Goal: Information Seeking & Learning: Find specific page/section

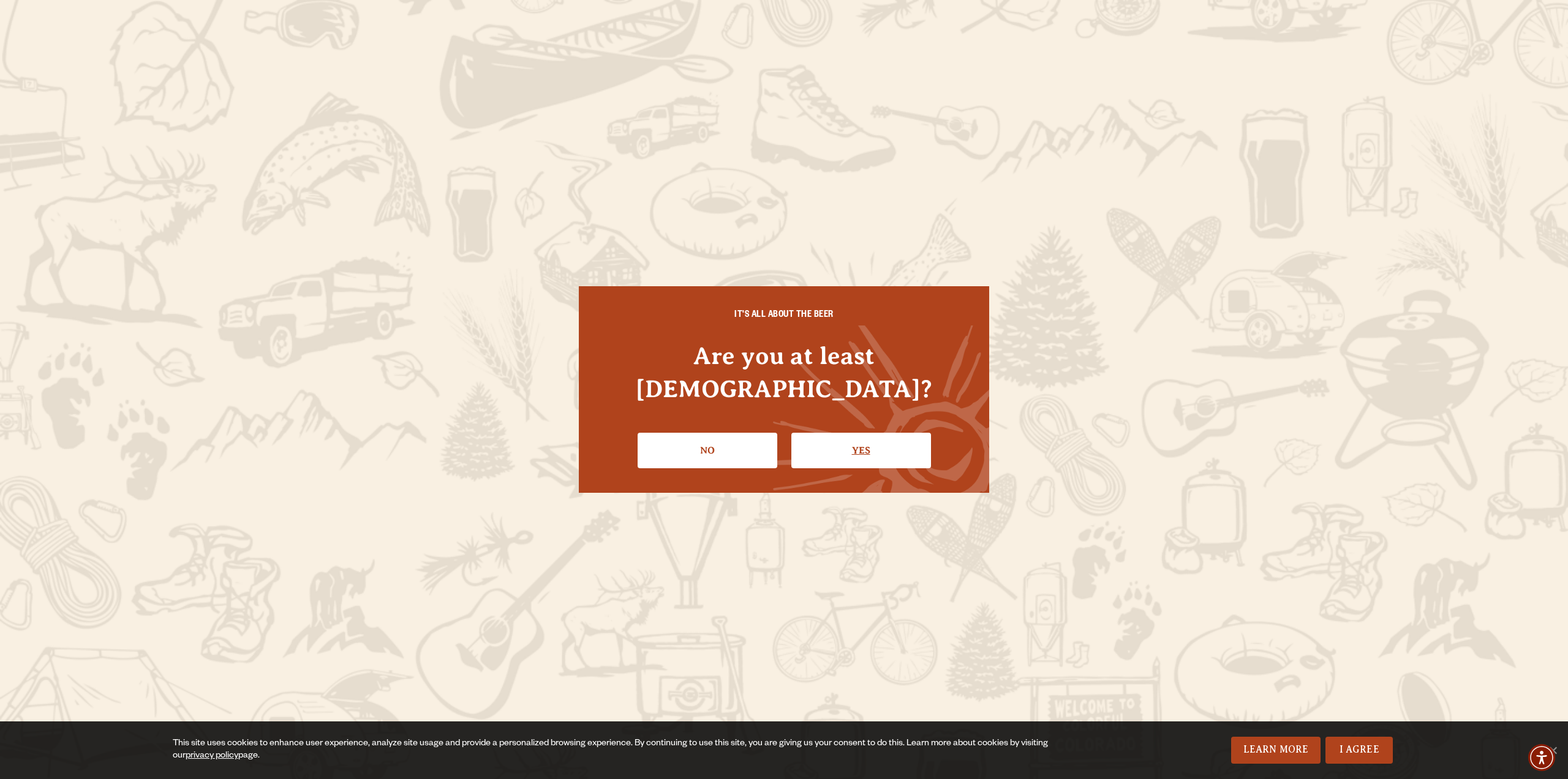
click at [869, 432] on link "Yes" at bounding box center [861, 450] width 140 height 36
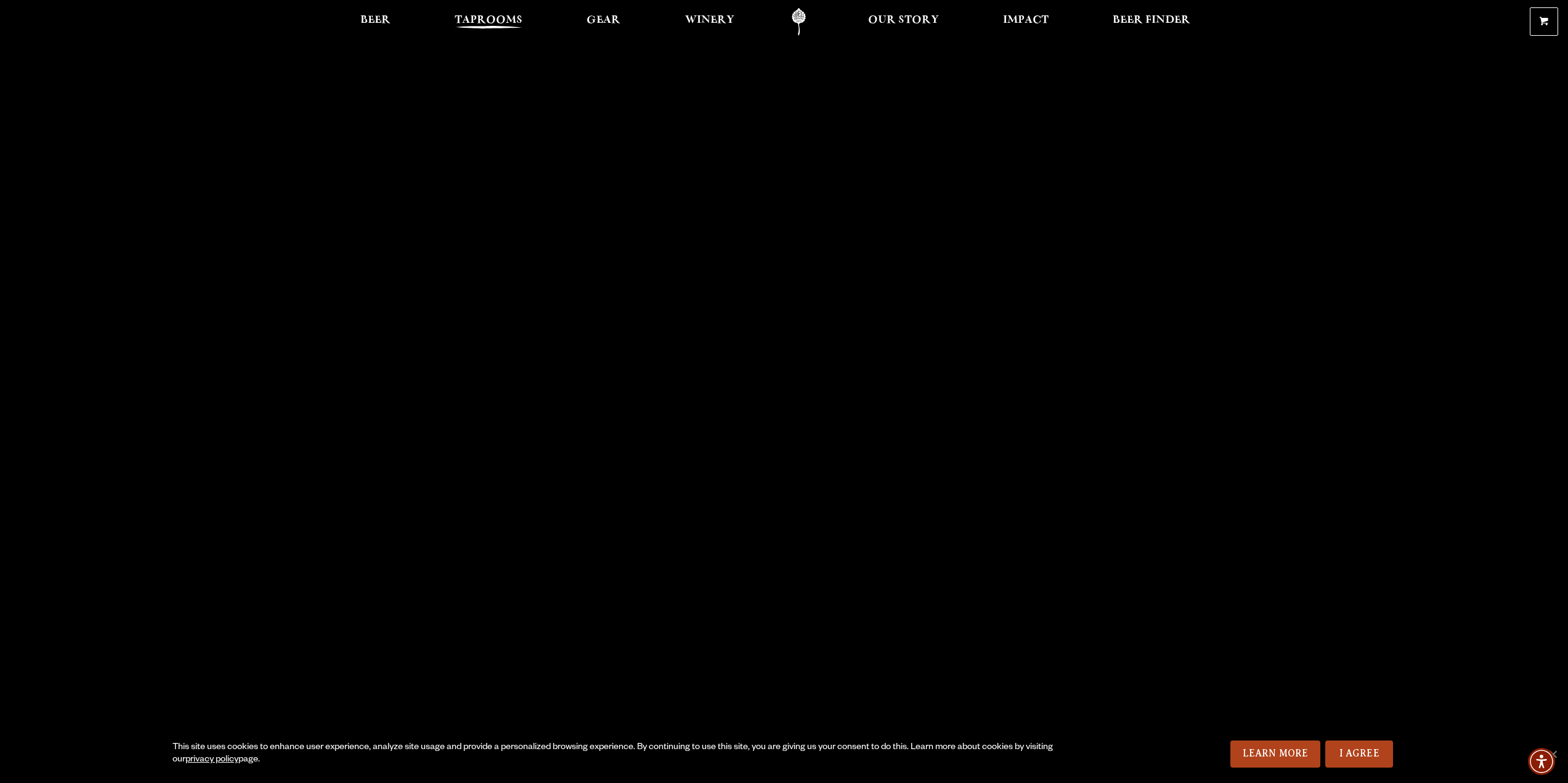
click at [467, 15] on span "Taprooms" at bounding box center [489, 20] width 68 height 10
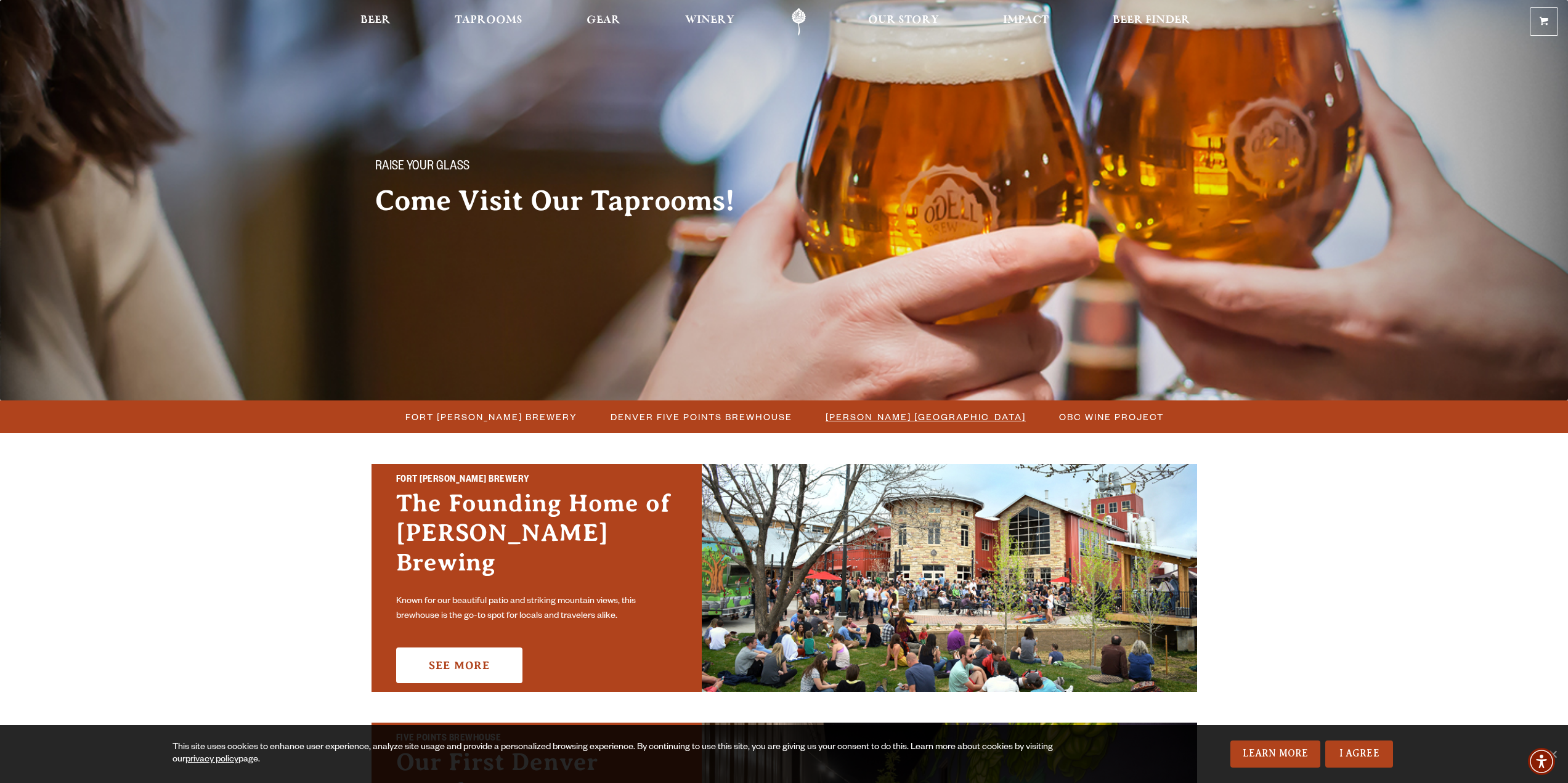
click at [886, 410] on span "[PERSON_NAME] [GEOGRAPHIC_DATA]" at bounding box center [925, 417] width 200 height 18
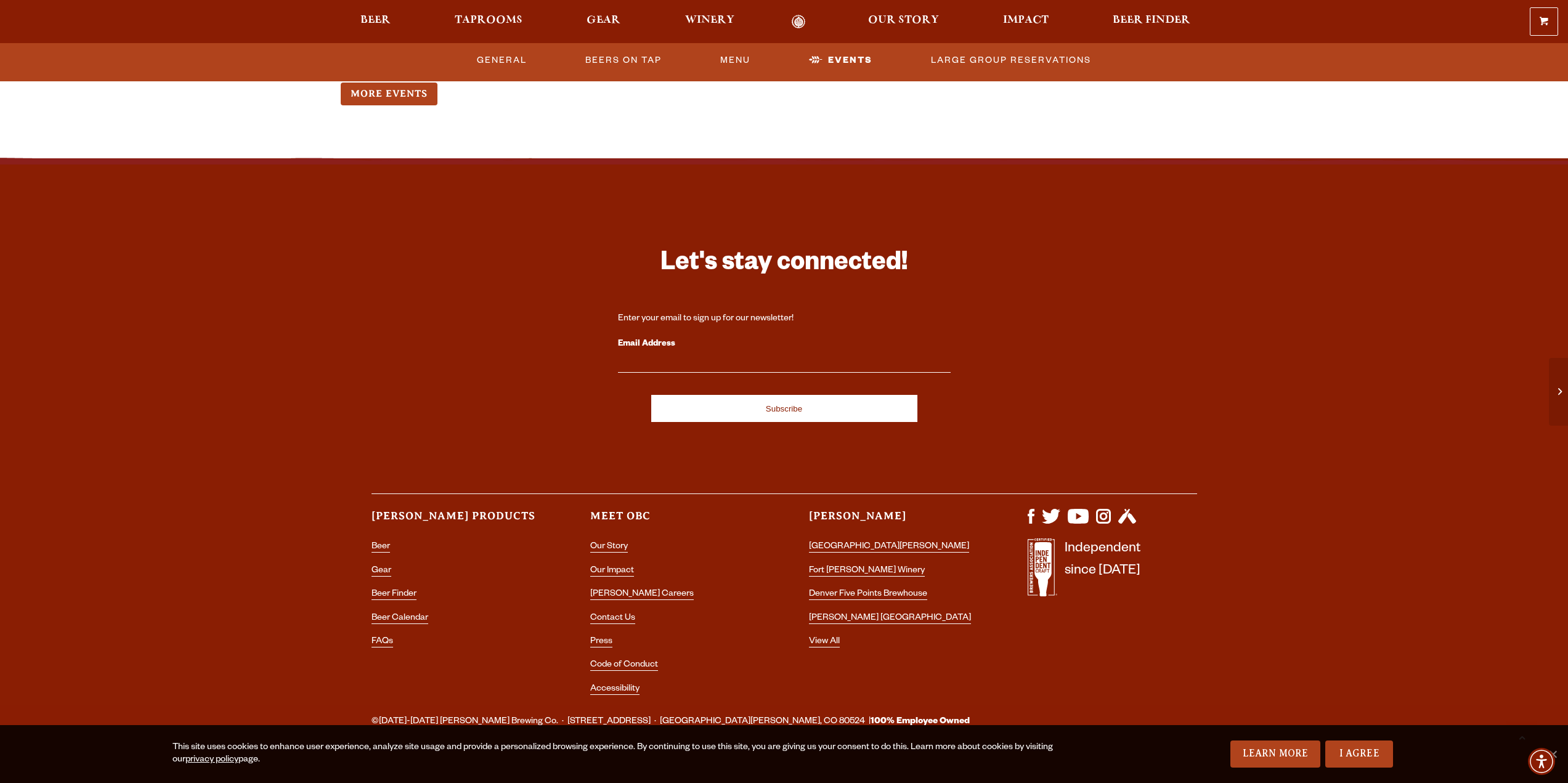
scroll to position [1485, 0]
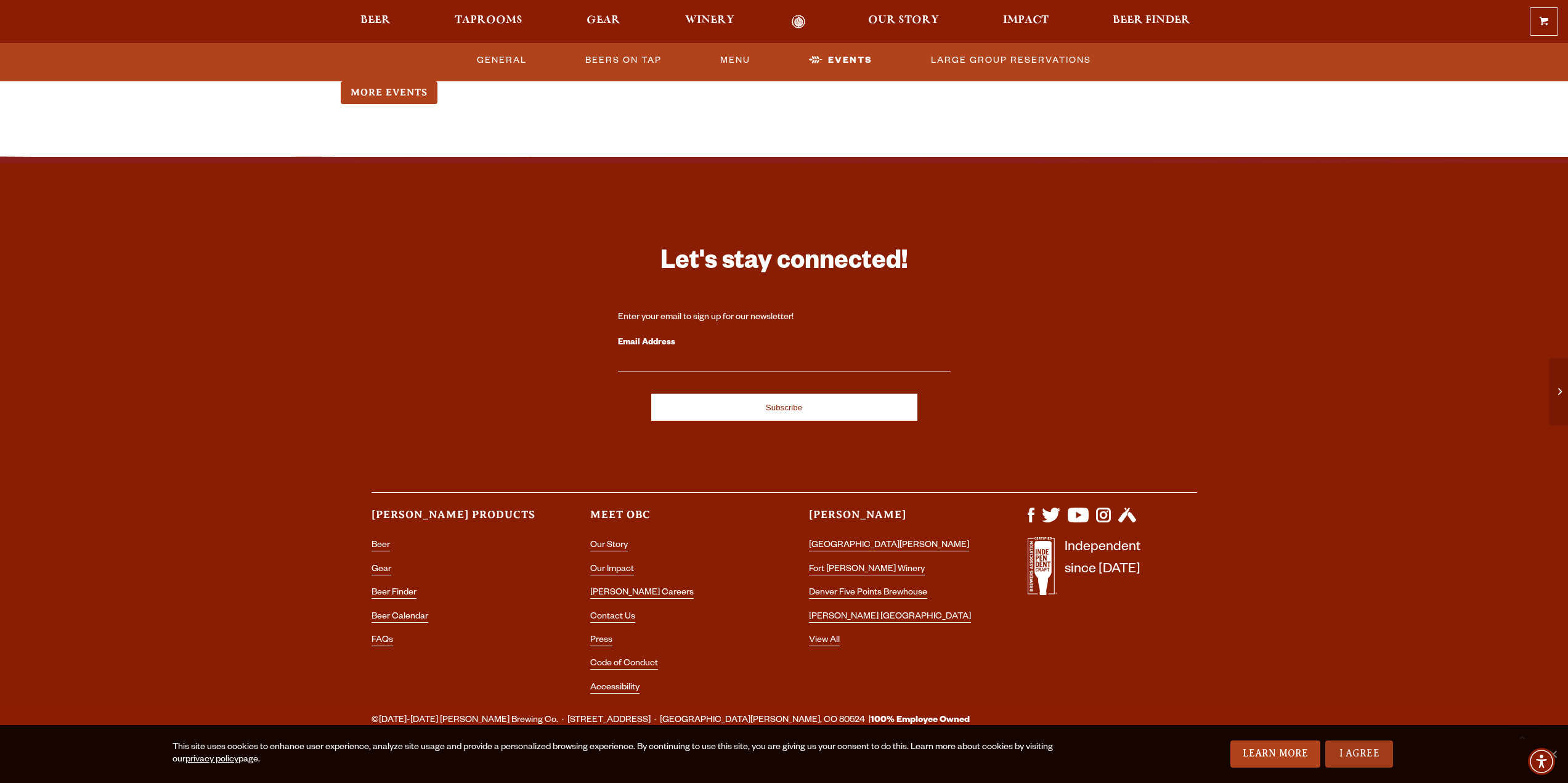
click at [1355, 753] on link "I Agree" at bounding box center [1359, 753] width 68 height 27
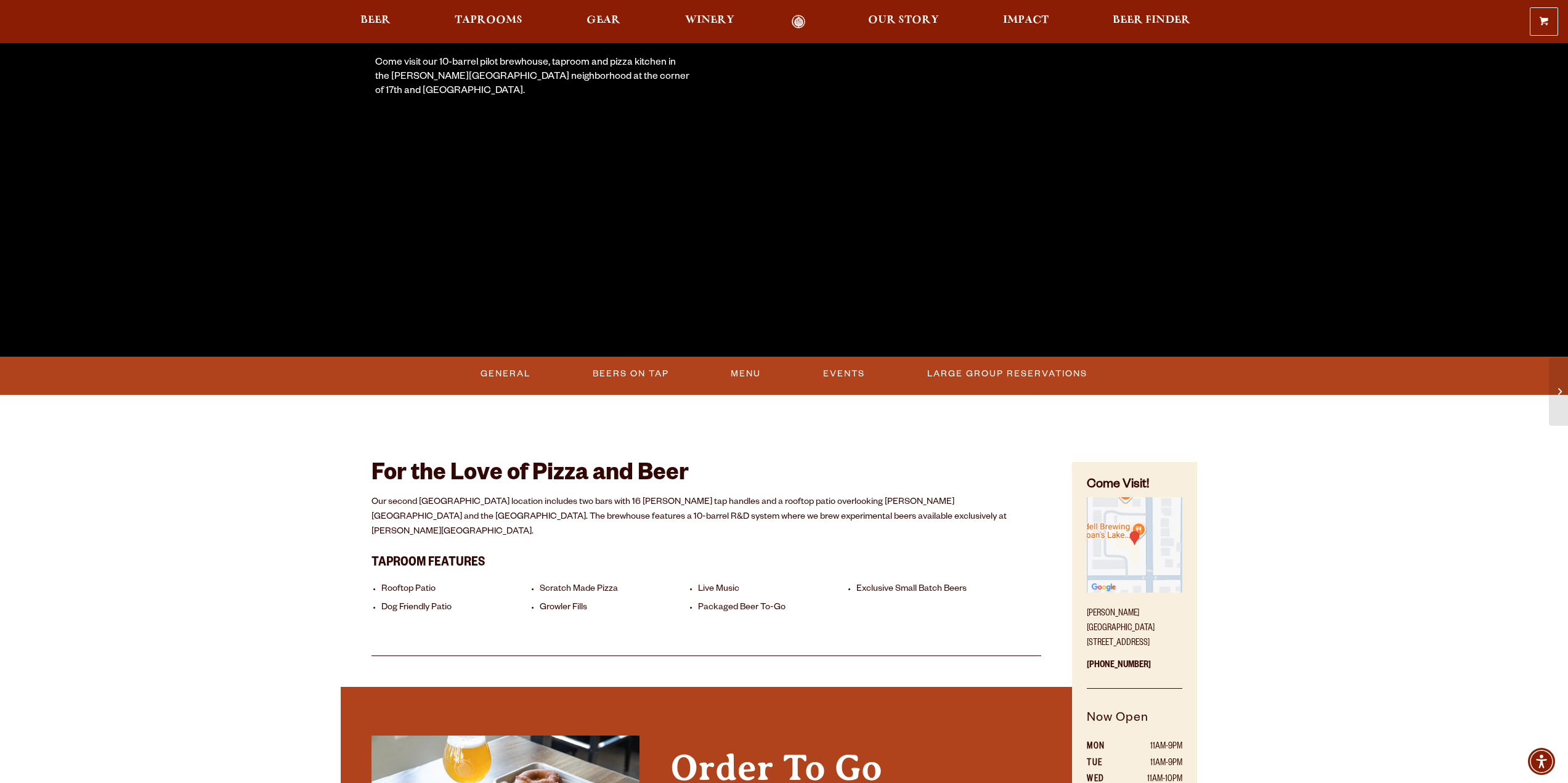
scroll to position [253, 0]
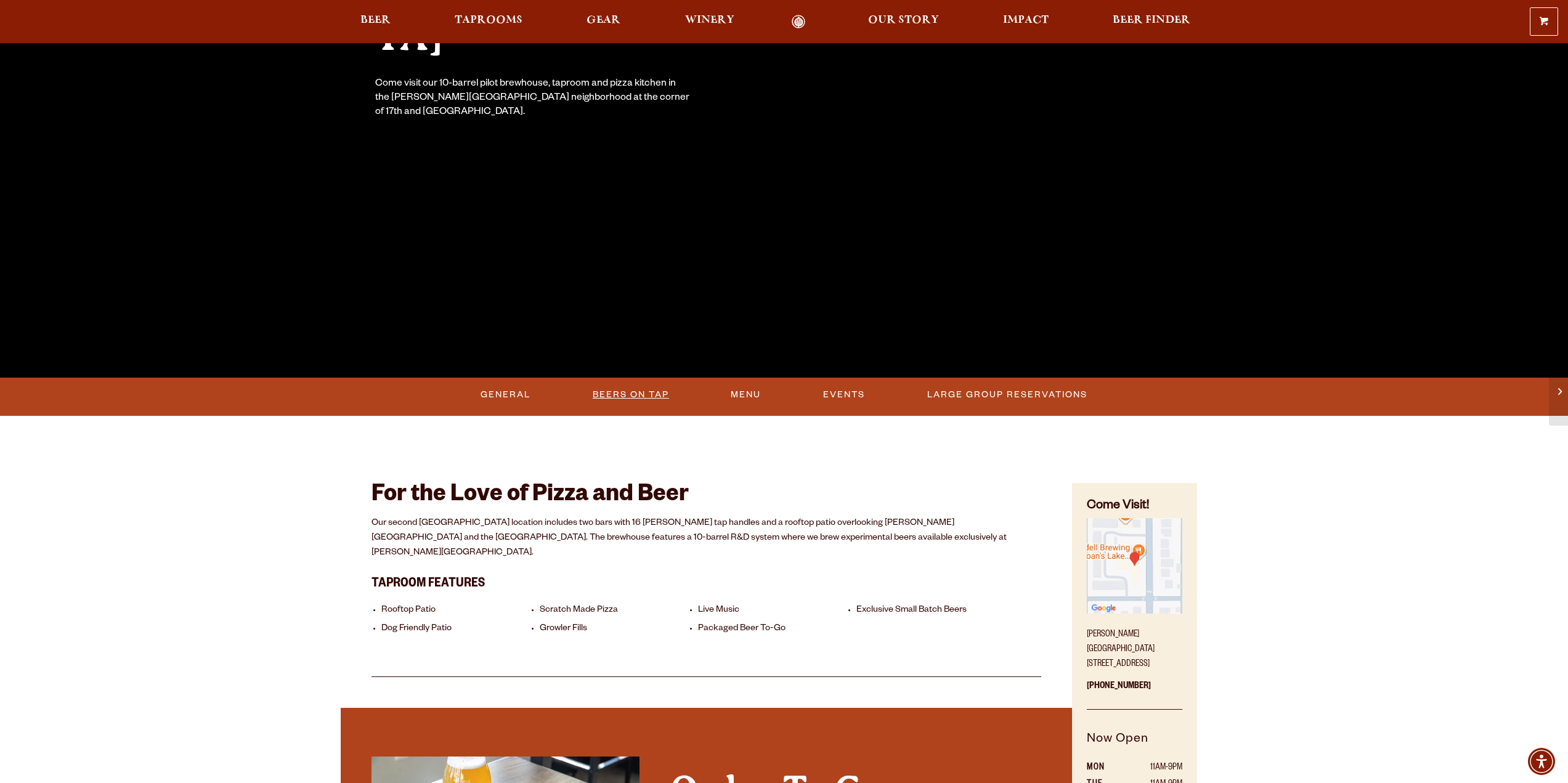
click at [634, 397] on link "Beers On Tap" at bounding box center [631, 395] width 86 height 28
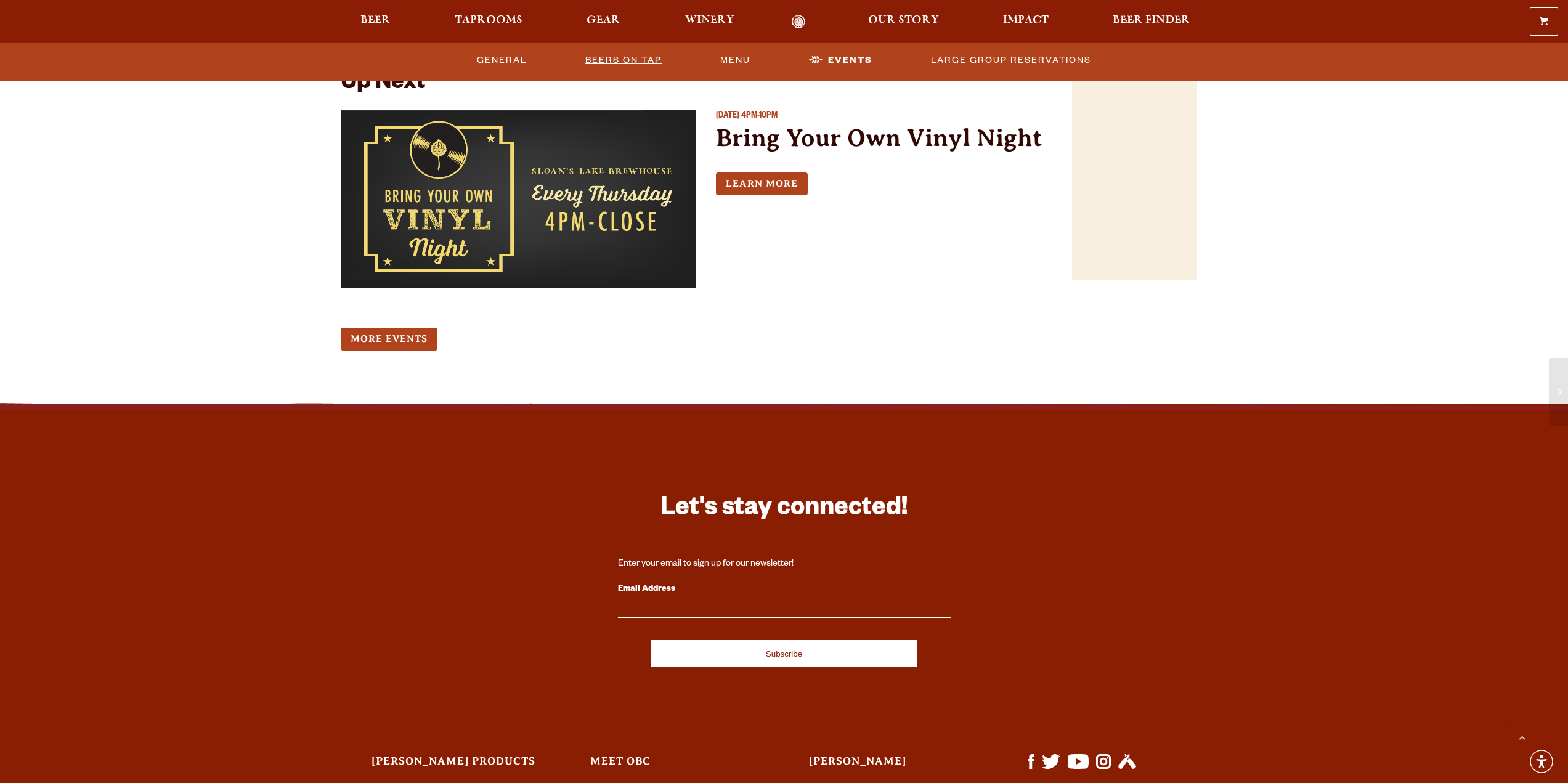
scroll to position [931, 0]
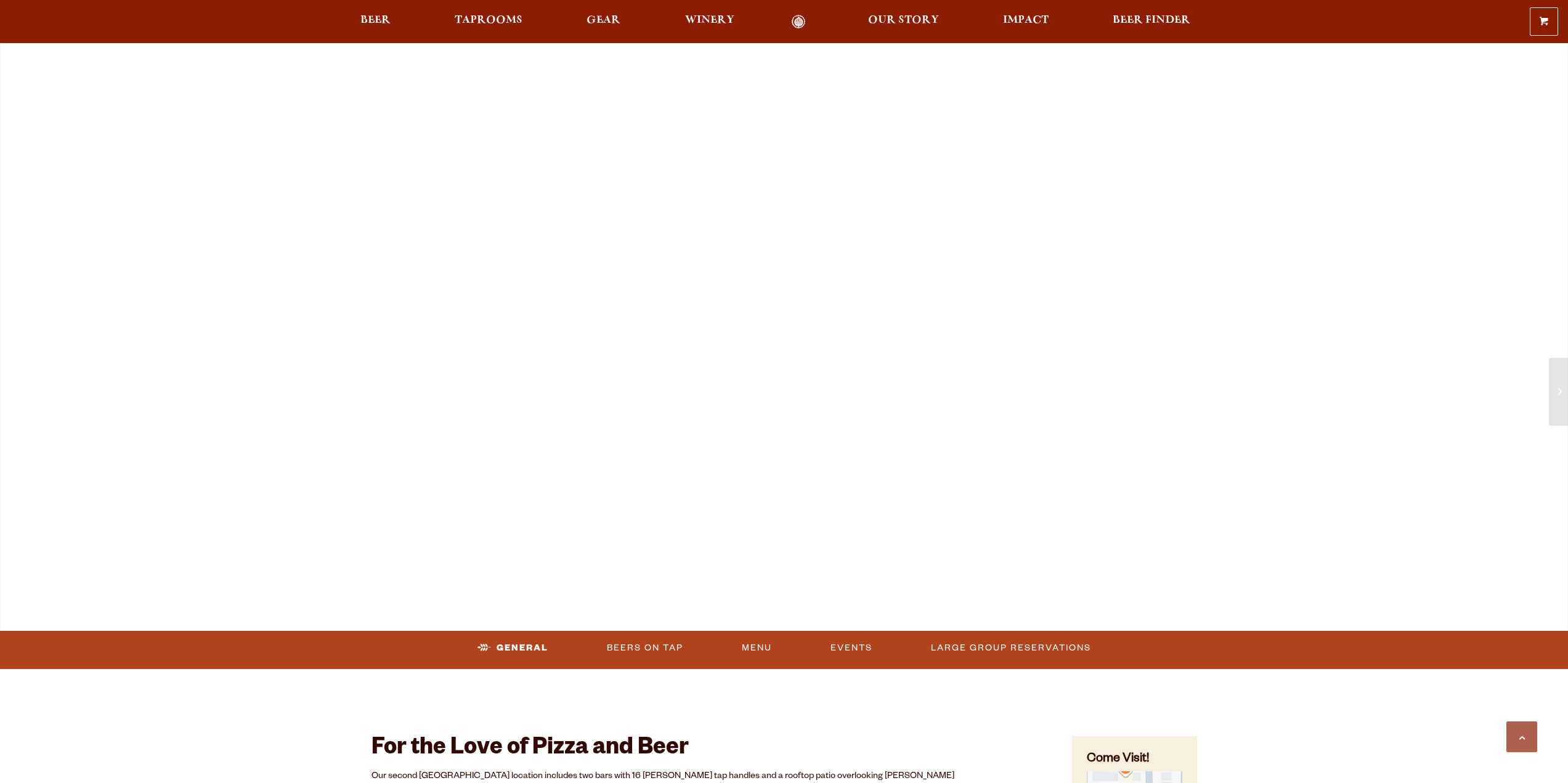
scroll to position [931, 0]
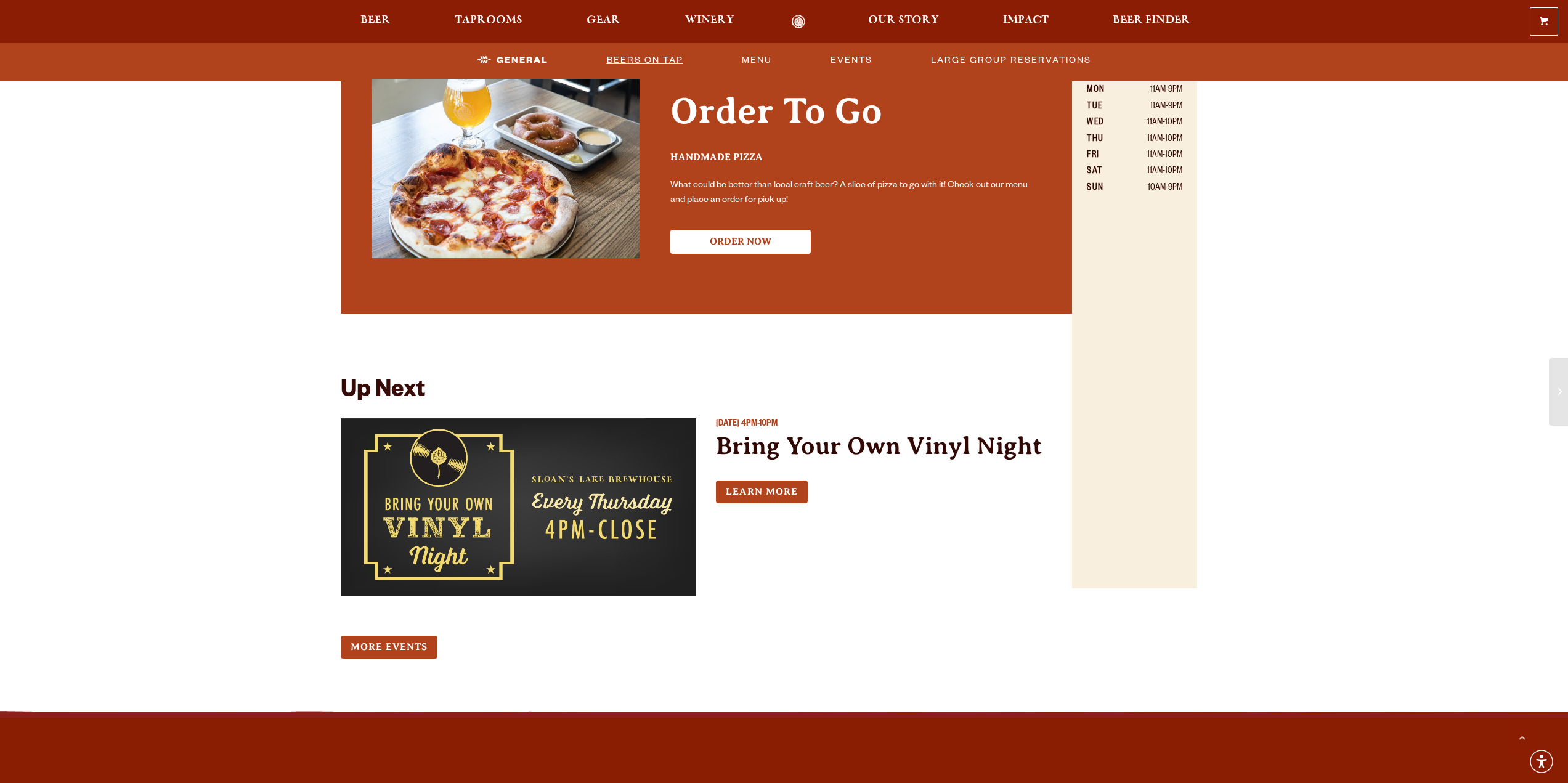
click at [643, 61] on link "Beers On Tap" at bounding box center [645, 60] width 86 height 28
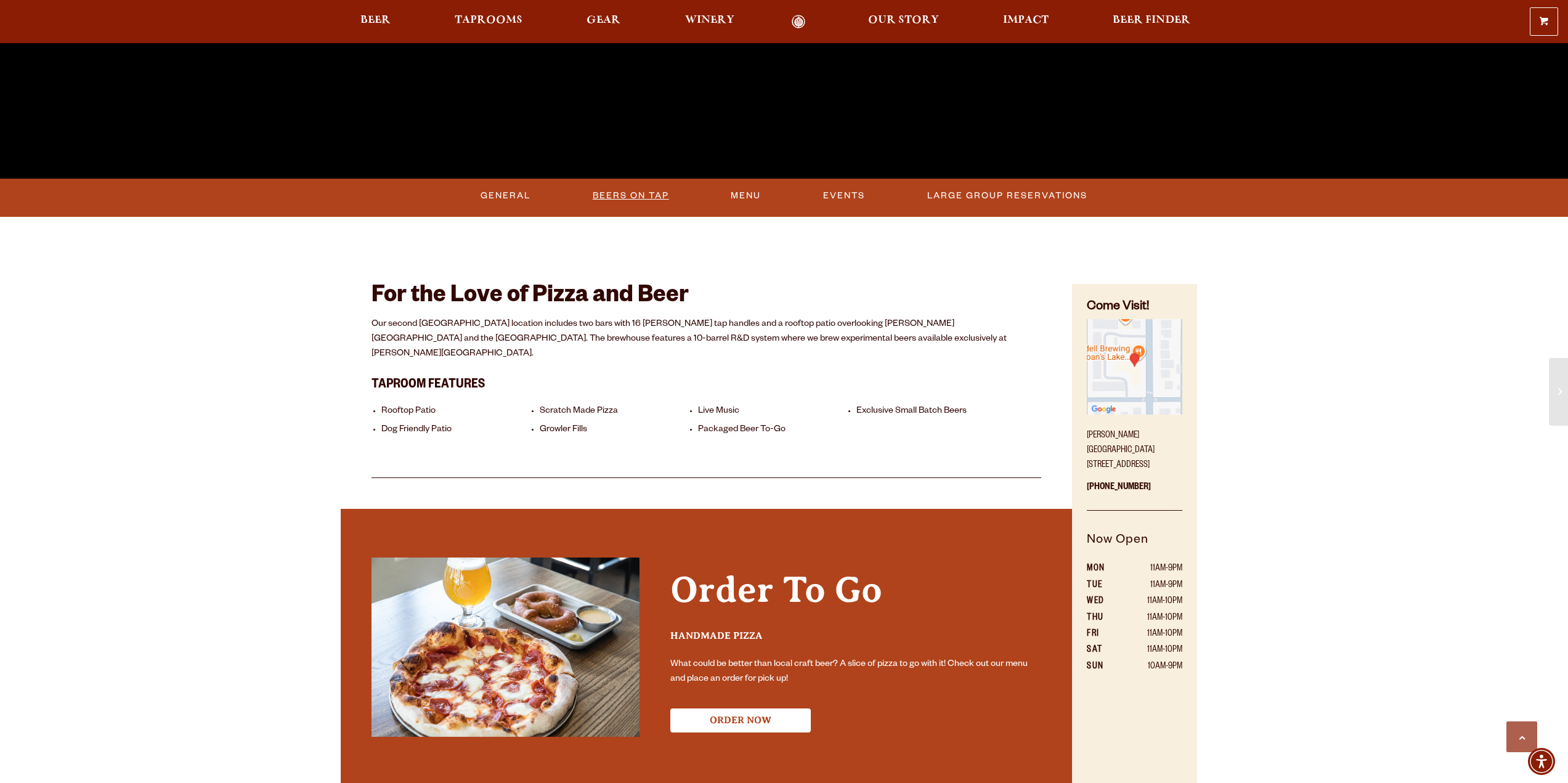
scroll to position [315, 0]
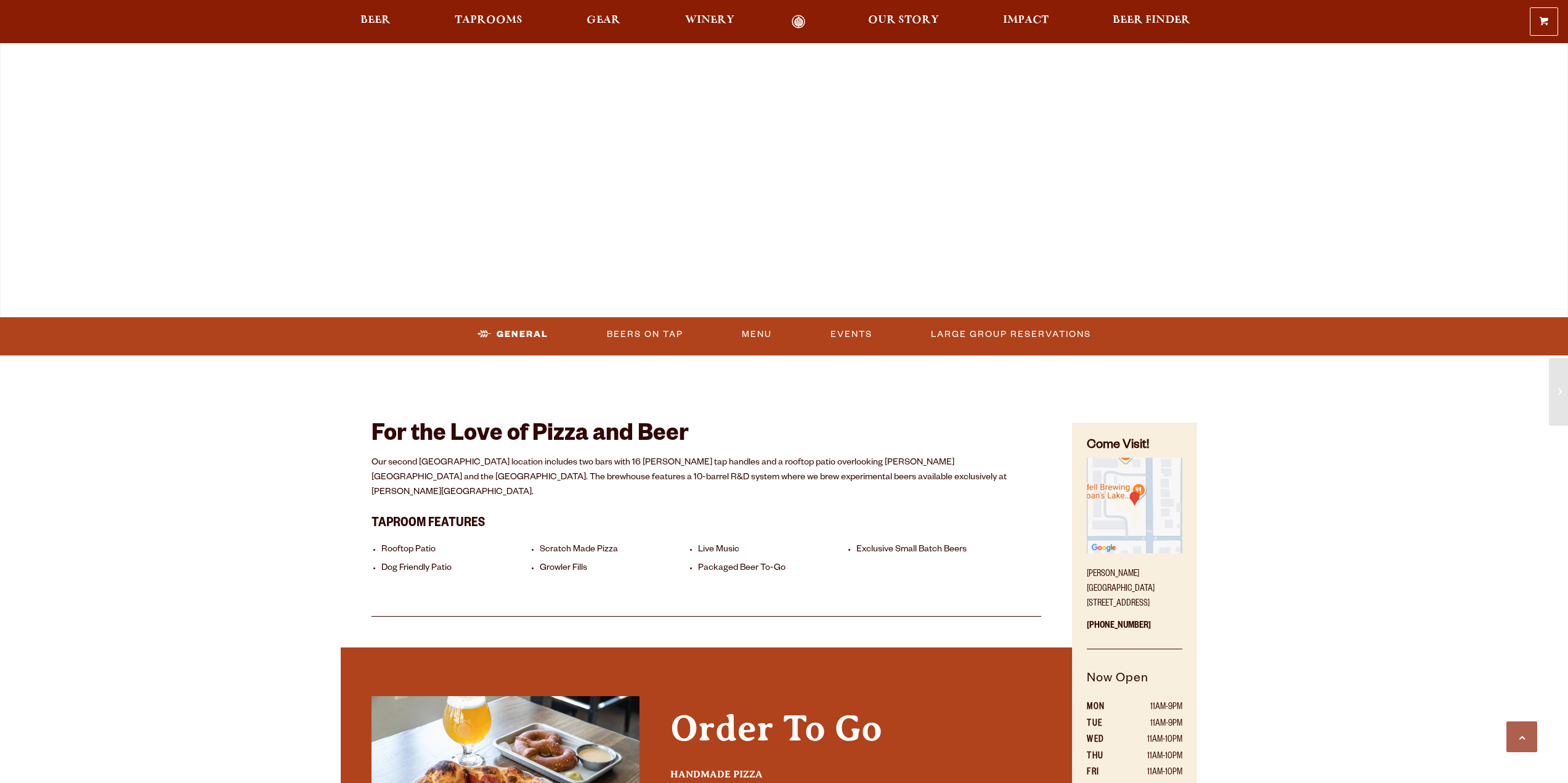
scroll to position [313, 0]
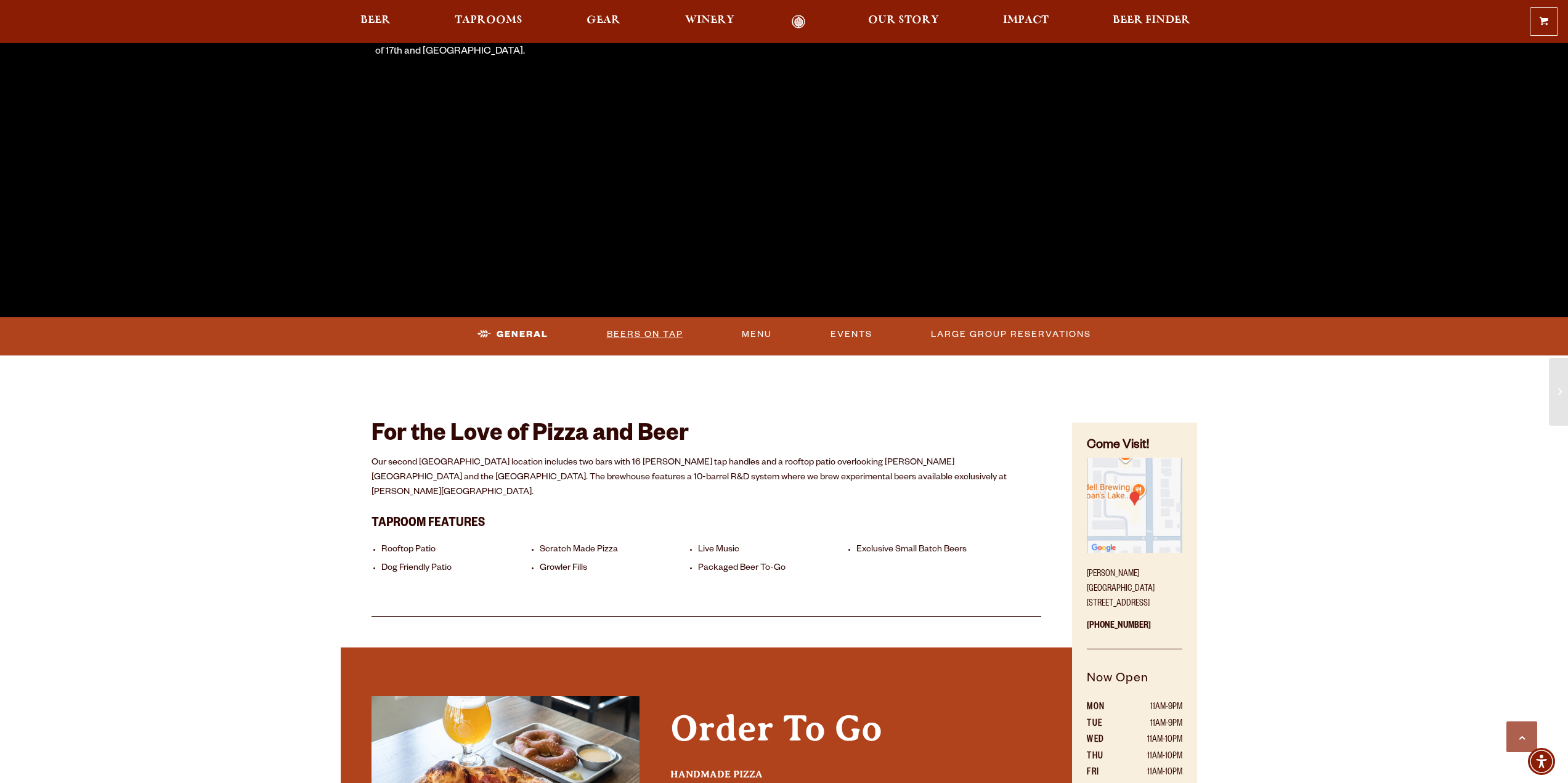
click at [660, 334] on link "Beers On Tap" at bounding box center [645, 334] width 86 height 28
click at [660, 334] on link "Beers On Tap" at bounding box center [634, 334] width 108 height 28
